Goal: Browse casually: Explore the website without a specific task or goal

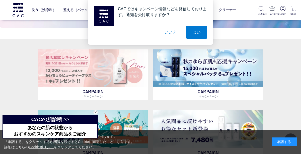
scroll to position [92, 0]
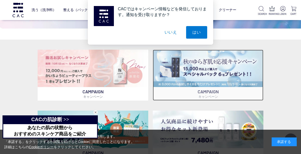
click at [244, 77] on img at bounding box center [208, 69] width 111 height 38
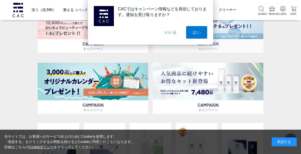
scroll to position [139, 0]
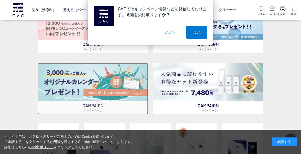
click at [114, 77] on img at bounding box center [93, 82] width 111 height 38
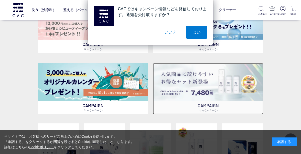
click at [225, 92] on img at bounding box center [208, 82] width 111 height 38
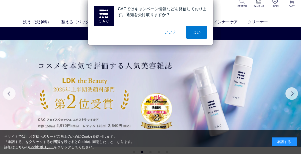
scroll to position [13, 0]
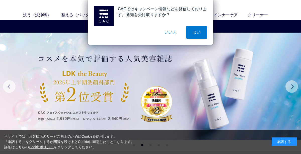
click at [294, 86] on button "Next" at bounding box center [291, 86] width 13 height 13
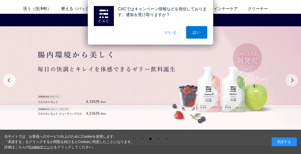
scroll to position [23, 0]
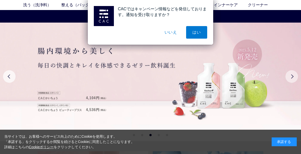
click at [290, 79] on button "Next" at bounding box center [291, 76] width 13 height 13
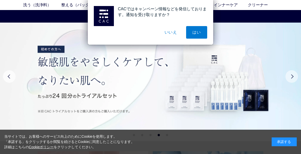
click at [292, 79] on button "Next" at bounding box center [291, 76] width 13 height 13
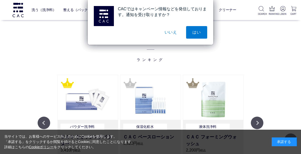
scroll to position [0, 0]
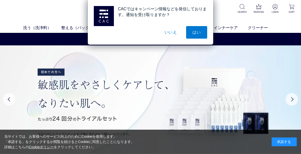
click at [55, 16] on div "CACではキャンペーン情報などを発信しております。通知を受け取りますか？ はい いいえ" at bounding box center [150, 22] width 301 height 45
click at [73, 29] on div "CACではキャンペーン情報などを発信しております。通知を受け取りますか？ はい いいえ" at bounding box center [150, 22] width 301 height 45
click at [262, 13] on div "CACではキャンペーン情報などを発信しております。通知を受け取りますか？ はい いいえ" at bounding box center [150, 22] width 301 height 45
click at [257, 11] on div "CACではキャンペーン情報などを発信しております。通知を受け取りますか？ はい いいえ" at bounding box center [150, 22] width 301 height 45
click at [259, 12] on div "CACではキャンペーン情報などを発信しております。通知を受け取りますか？ はい いいえ" at bounding box center [150, 22] width 301 height 45
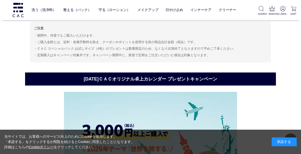
scroll to position [788, 0]
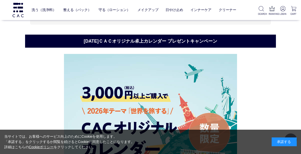
click at [202, 40] on h2 "[DATE]ＣＡＣオリジナル卓上カレンダー プレゼントキャンペーン" at bounding box center [150, 41] width 251 height 13
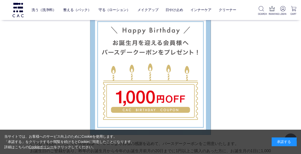
scroll to position [1150, 0]
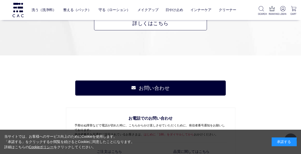
scroll to position [1543, 0]
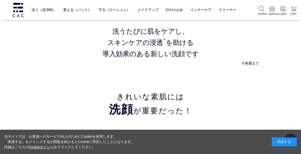
scroll to position [505, 0]
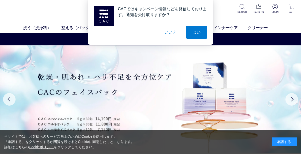
click at [73, 30] on div "CACではキャンペーン情報などを発信しております。通知を受け取りますか？ はい いいえ" at bounding box center [150, 22] width 301 height 45
click at [72, 26] on div "CACではキャンペーン情報などを発信しております。通知を受け取りますか？ はい いいえ" at bounding box center [150, 22] width 301 height 45
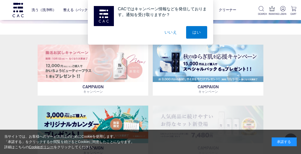
scroll to position [97, 0]
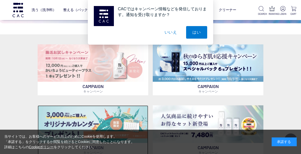
click at [124, 116] on img at bounding box center [93, 124] width 111 height 38
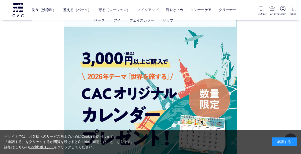
click at [144, 12] on link "メイクアップ" at bounding box center [147, 10] width 21 height 12
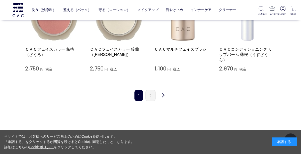
scroll to position [536, 0]
click at [152, 90] on link "2" at bounding box center [150, 95] width 10 height 11
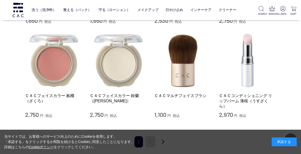
scroll to position [487, 0]
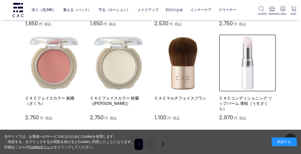
click at [246, 80] on img at bounding box center [247, 62] width 57 height 57
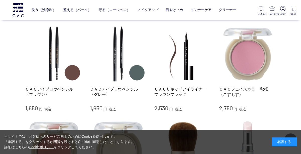
scroll to position [402, 0]
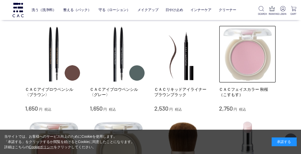
click at [255, 71] on img at bounding box center [247, 54] width 57 height 57
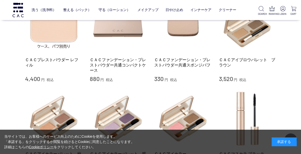
scroll to position [243, 0]
click at [226, 11] on link "クリーナー" at bounding box center [228, 10] width 18 height 12
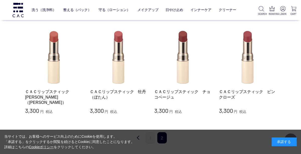
scroll to position [104, 0]
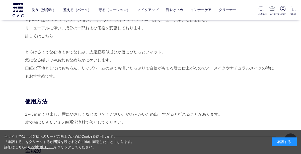
scroll to position [179, 0]
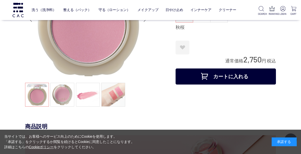
scroll to position [63, 0]
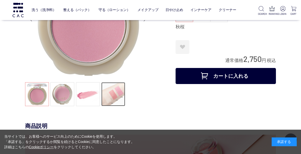
click at [113, 96] on link at bounding box center [113, 94] width 24 height 24
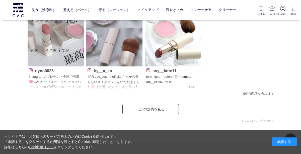
scroll to position [600, 0]
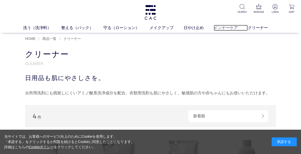
click at [221, 30] on link "インナーケア" at bounding box center [231, 28] width 34 height 6
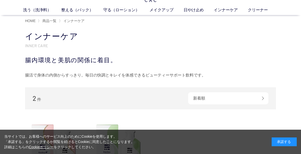
scroll to position [16, 0]
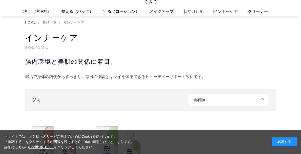
click at [193, 13] on link "日やけ止め" at bounding box center [199, 12] width 30 height 6
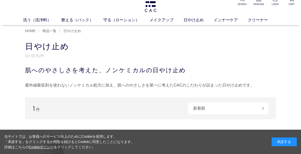
scroll to position [6, 0]
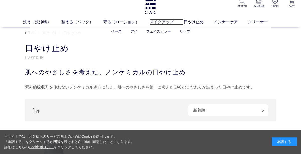
click at [161, 23] on link "メイクアップ" at bounding box center [166, 22] width 34 height 6
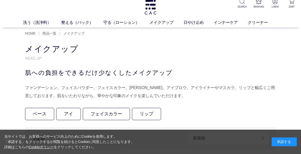
scroll to position [5, 0]
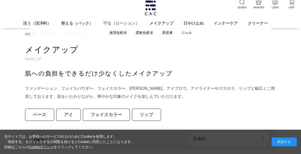
click at [124, 24] on link "守る（ローション）" at bounding box center [126, 23] width 46 height 6
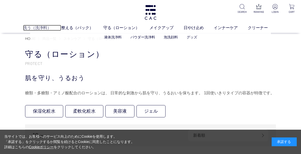
click at [34, 29] on link "洗う（洗浄料）" at bounding box center [42, 28] width 38 height 6
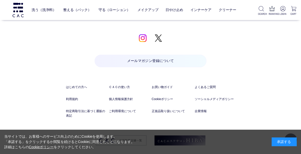
scroll to position [966, 0]
